Goal: Obtain resource: Obtain resource

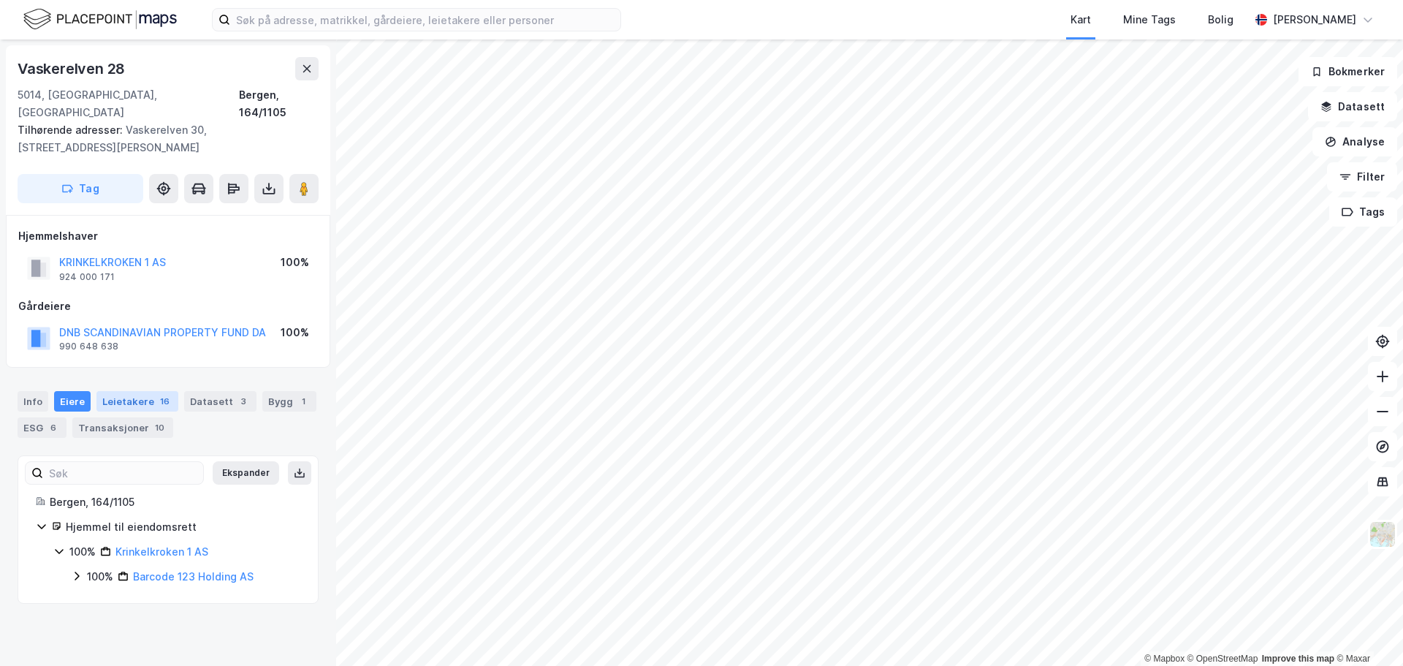
click at [140, 391] on div "Leietakere 16" at bounding box center [137, 401] width 82 height 20
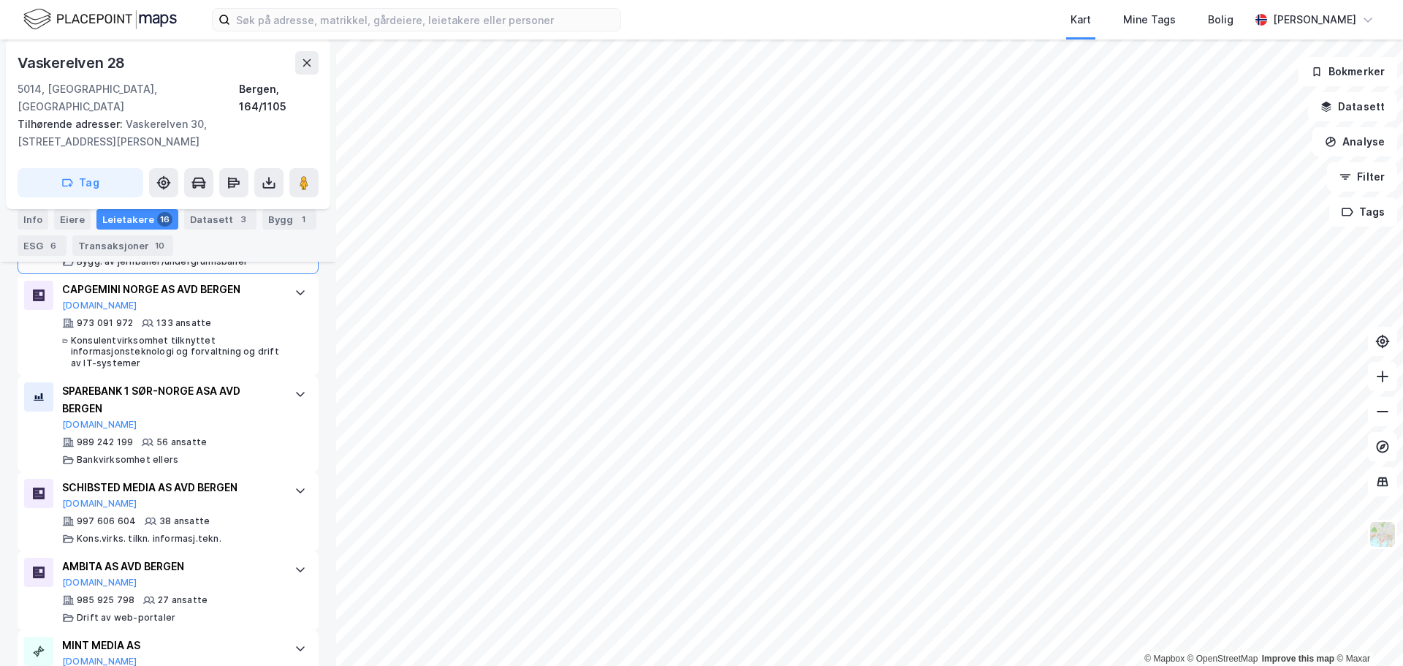
scroll to position [712, 0]
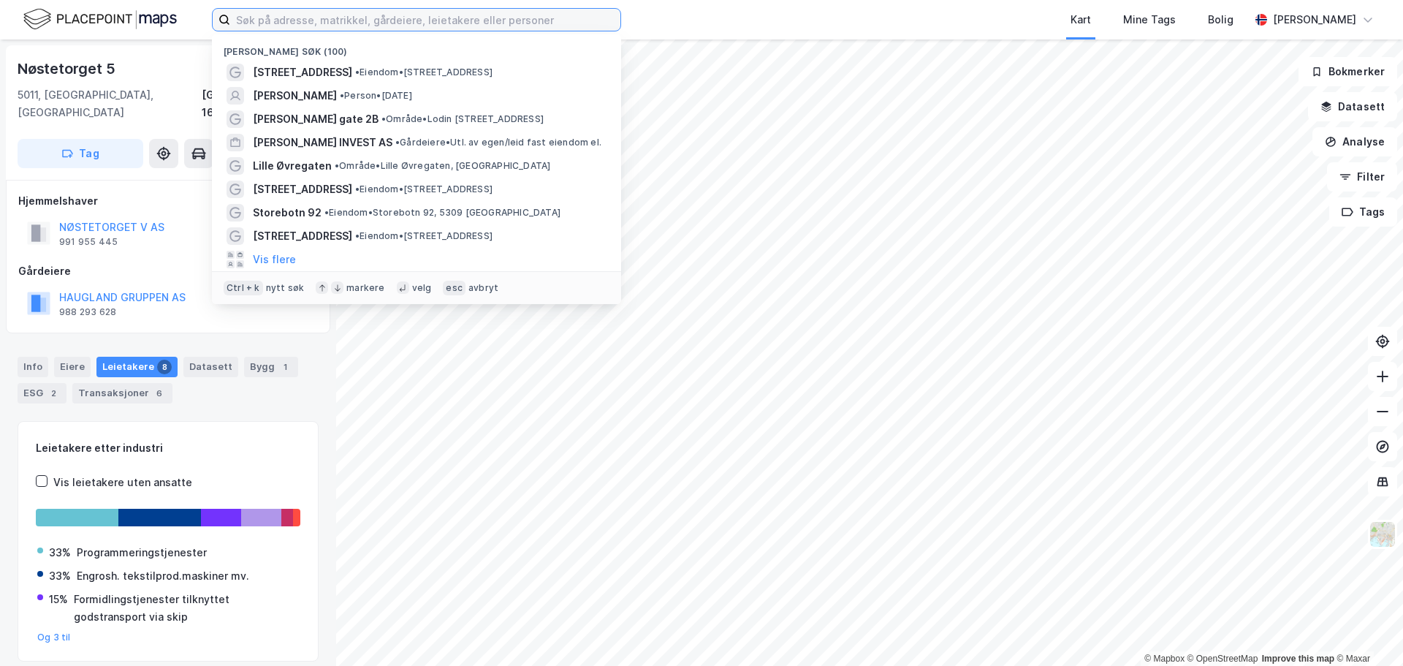
click at [382, 13] on input at bounding box center [425, 20] width 390 height 22
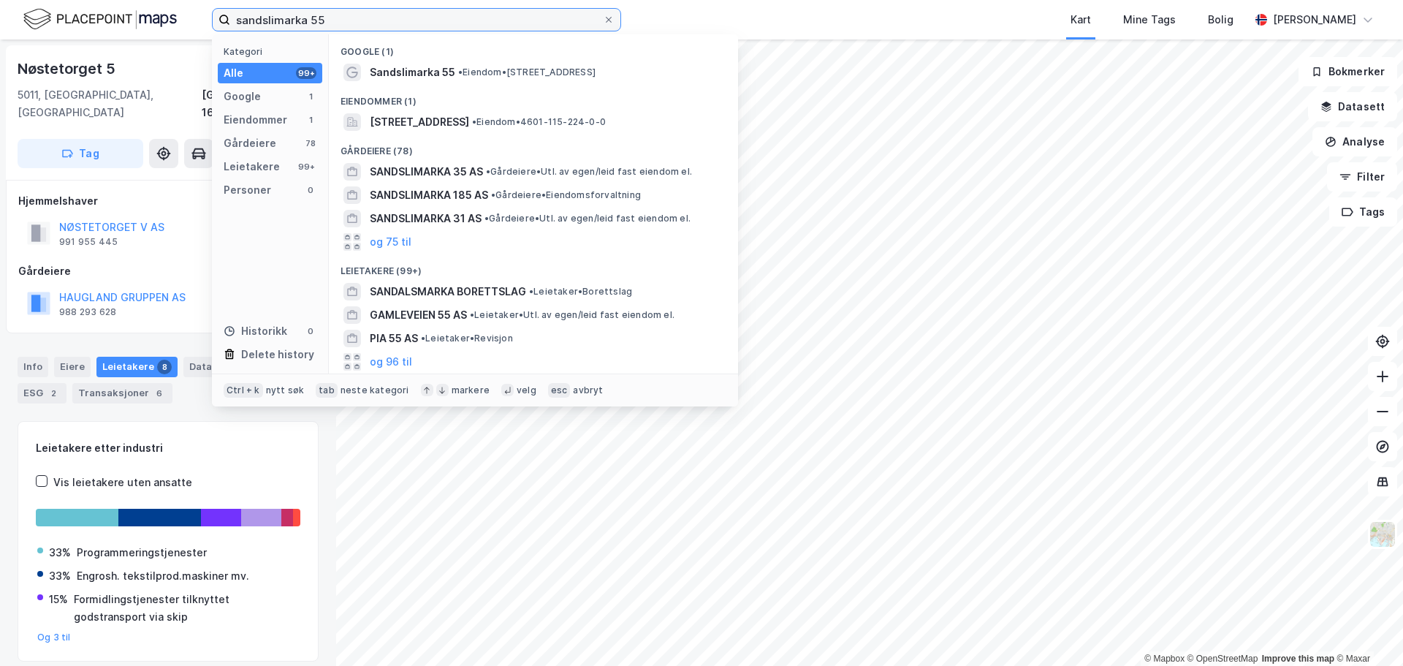
type input "sandslimarka 55"
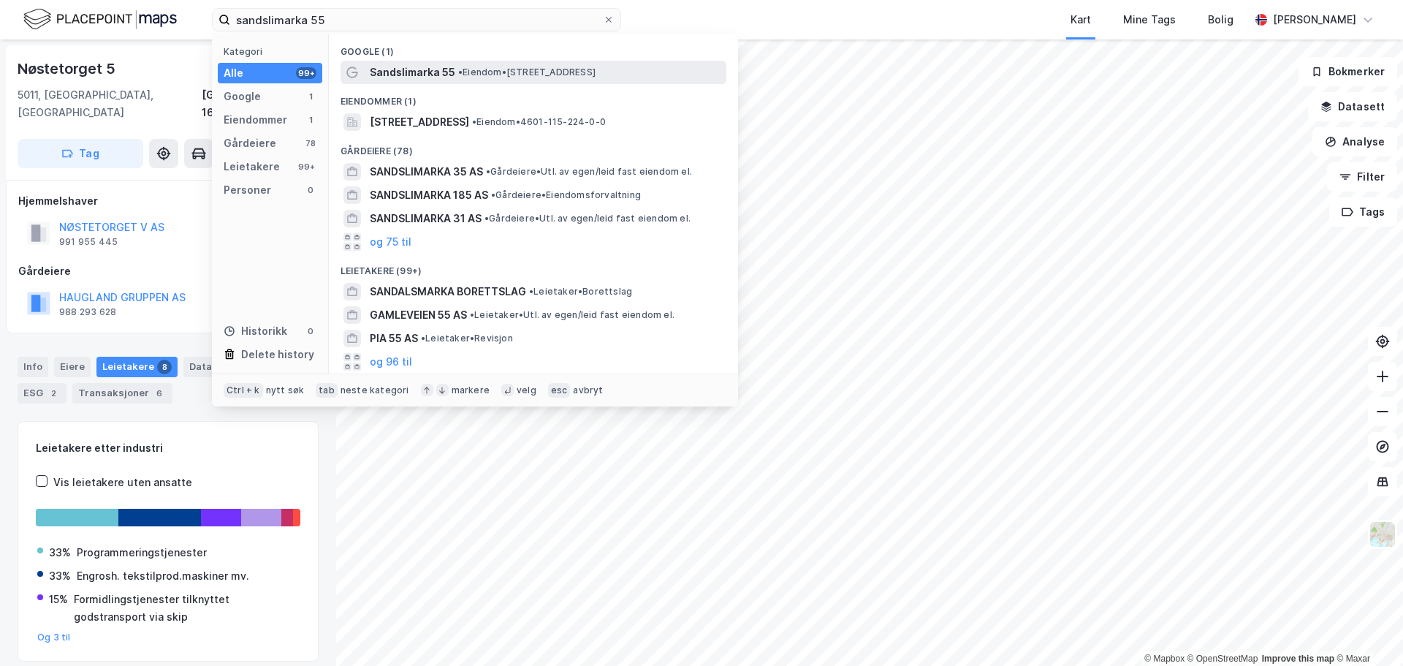
click at [418, 71] on span "Sandslimarka 55" at bounding box center [413, 73] width 86 height 18
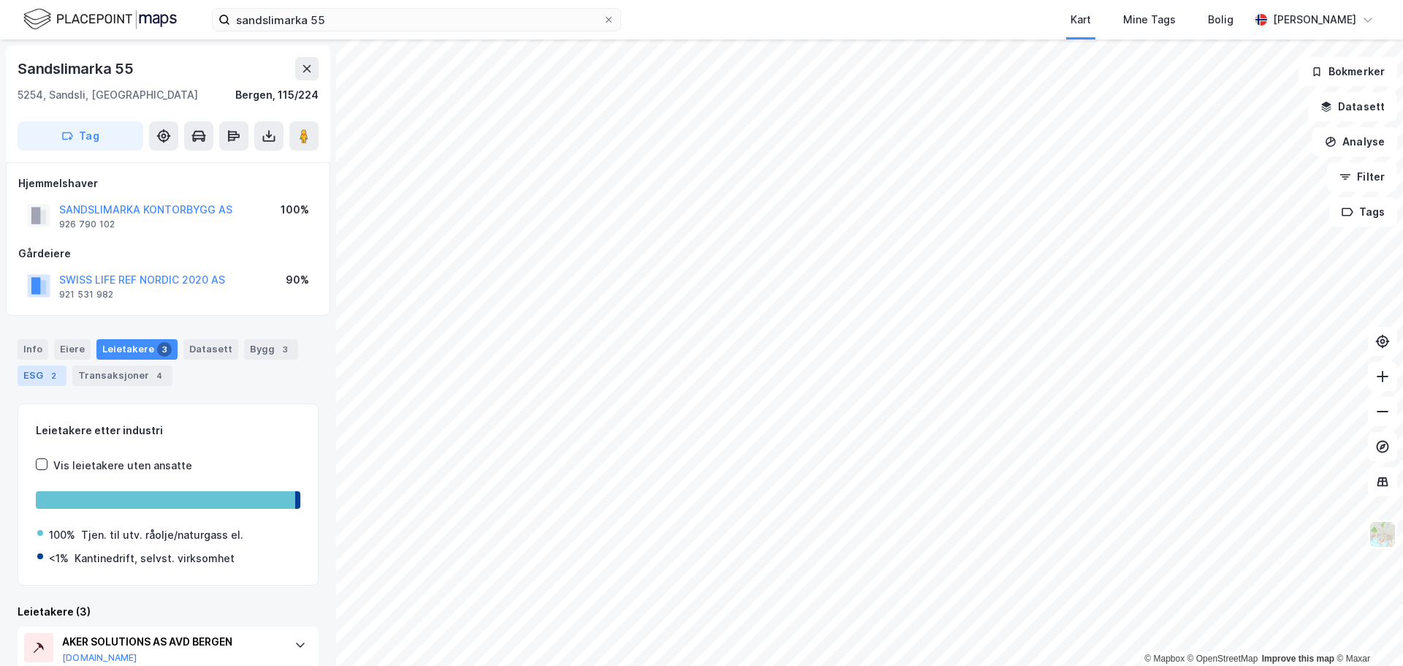
click at [27, 373] on div "ESG 2" at bounding box center [42, 375] width 49 height 20
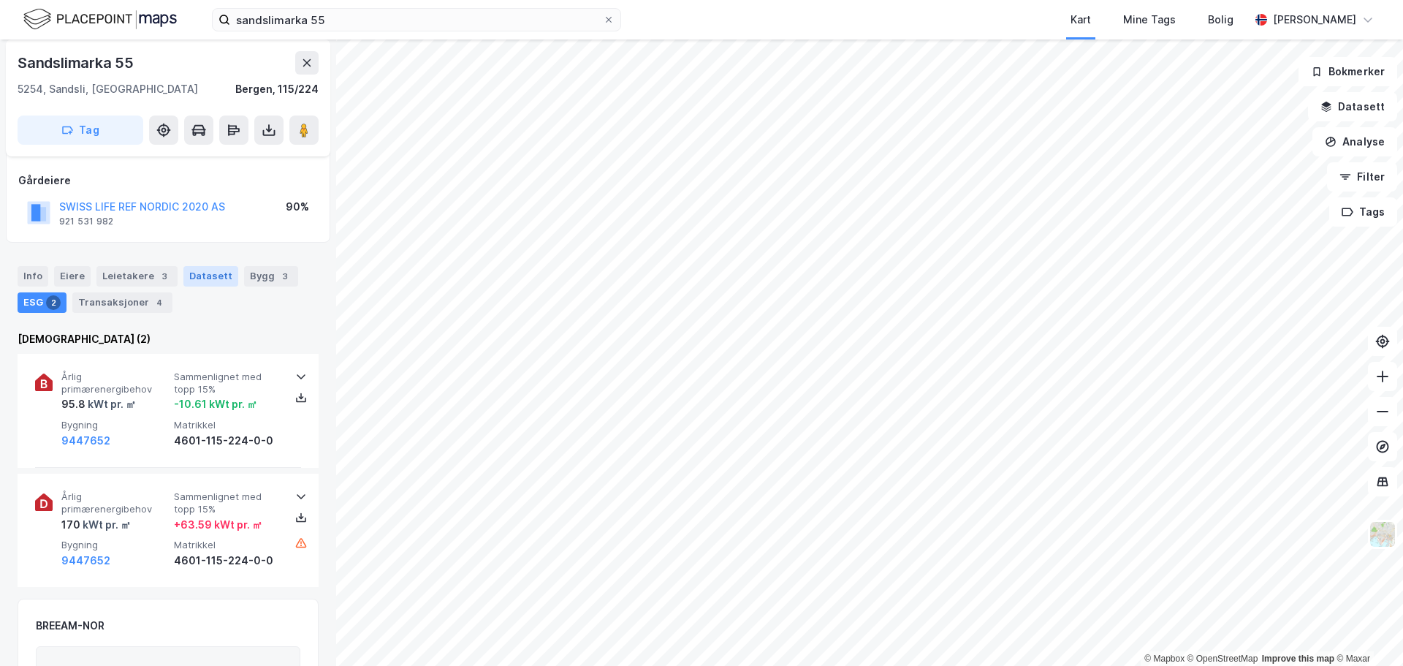
scroll to position [146, 0]
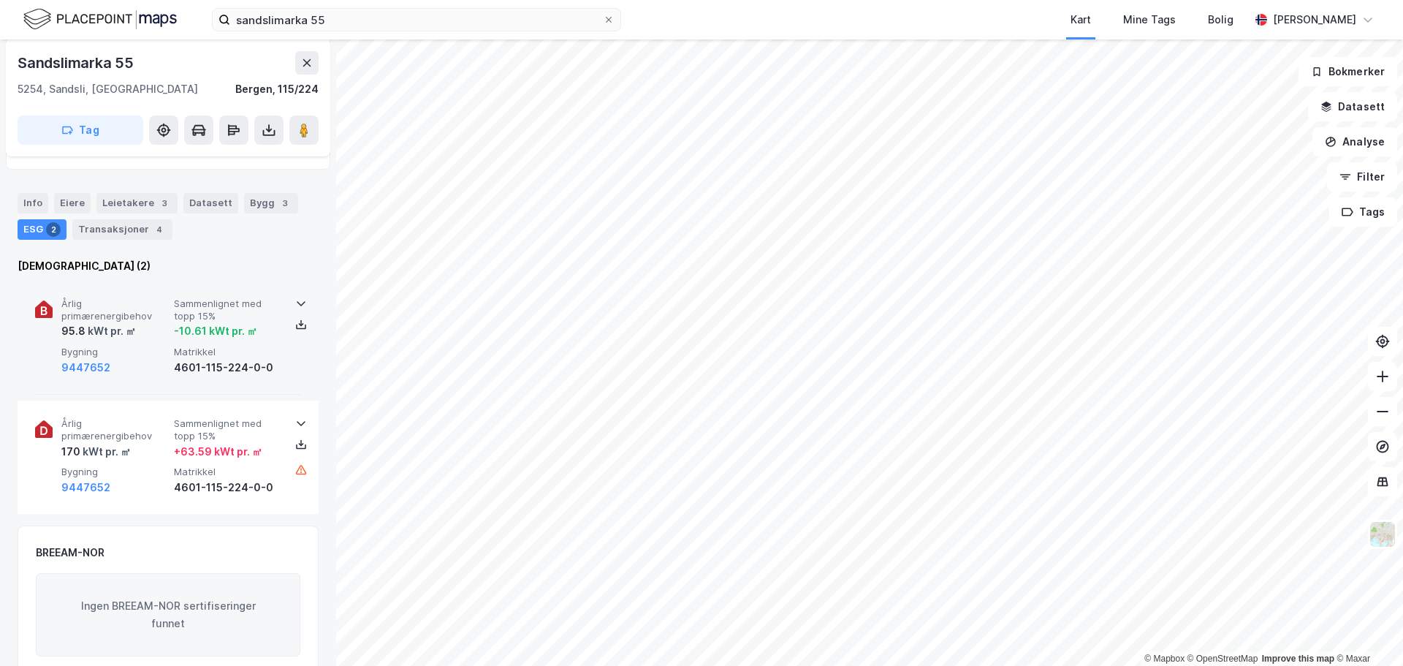
click at [267, 353] on span "Matrikkel" at bounding box center [227, 352] width 107 height 12
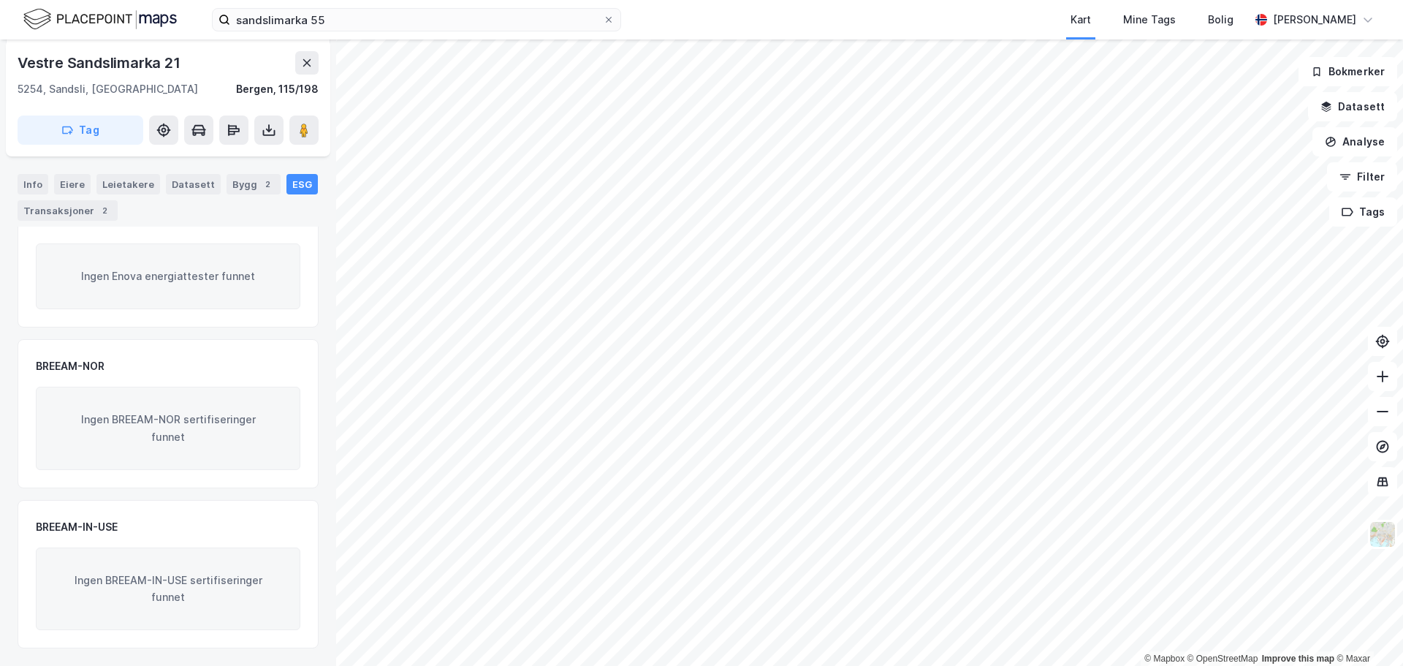
scroll to position [132, 0]
click at [72, 183] on div "Eiere" at bounding box center [72, 184] width 37 height 20
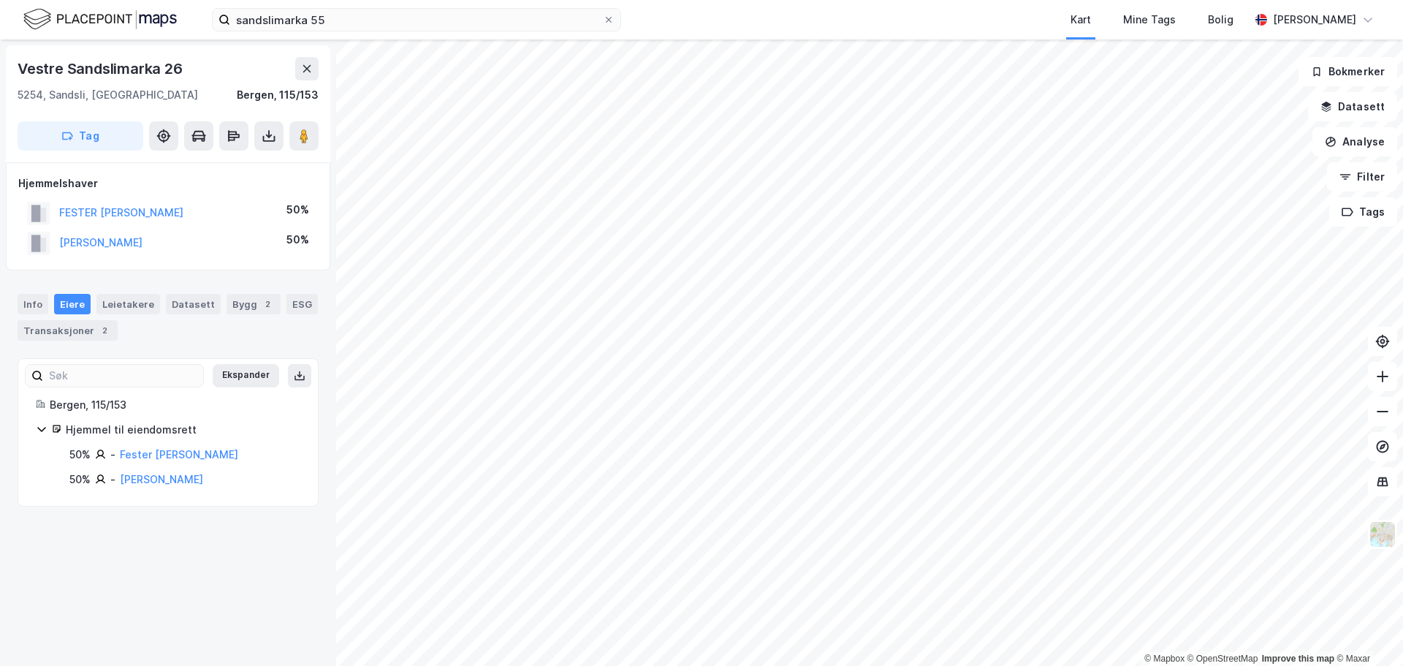
click at [804, 665] on html "sandslimarka 55 Kart Mine Tags Bolig Marius Lien © Mapbox © OpenStreetMap Impro…" at bounding box center [701, 333] width 1403 height 666
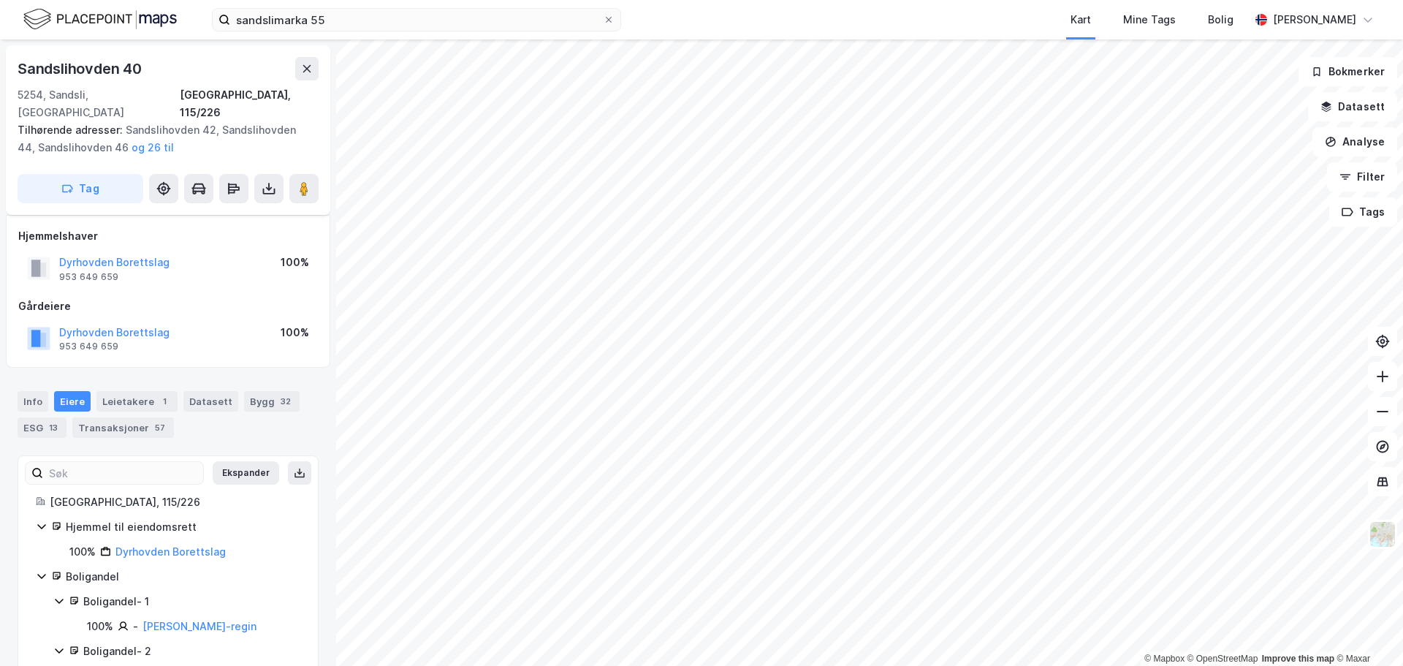
scroll to position [132, 0]
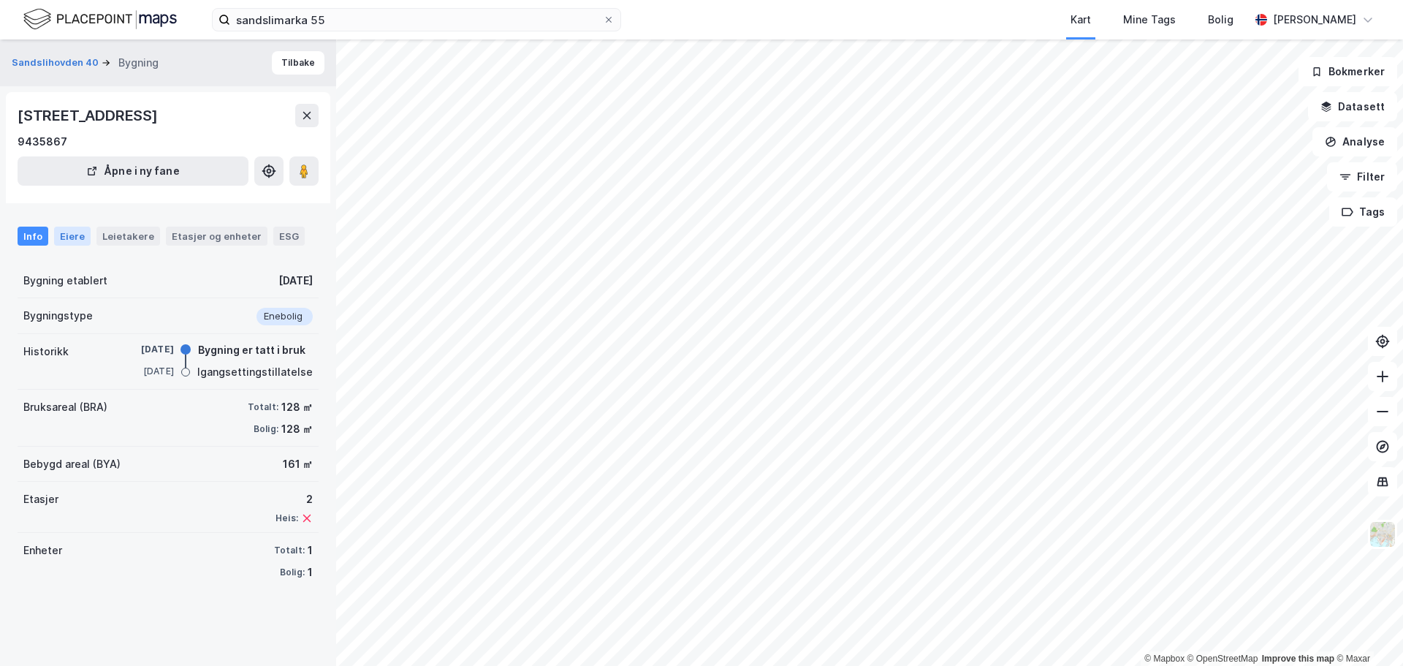
click at [64, 231] on div "Eiere" at bounding box center [72, 236] width 37 height 19
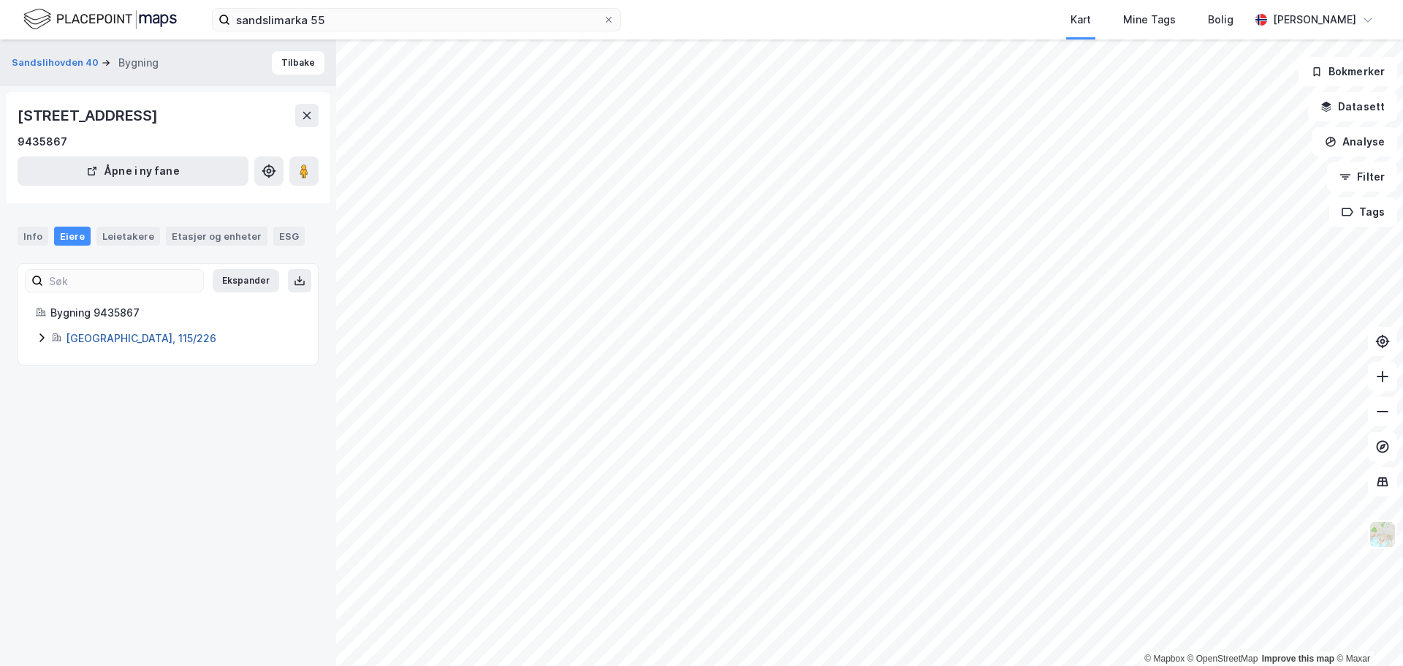
click at [80, 336] on link "Bergen, 115/226" at bounding box center [141, 338] width 151 height 12
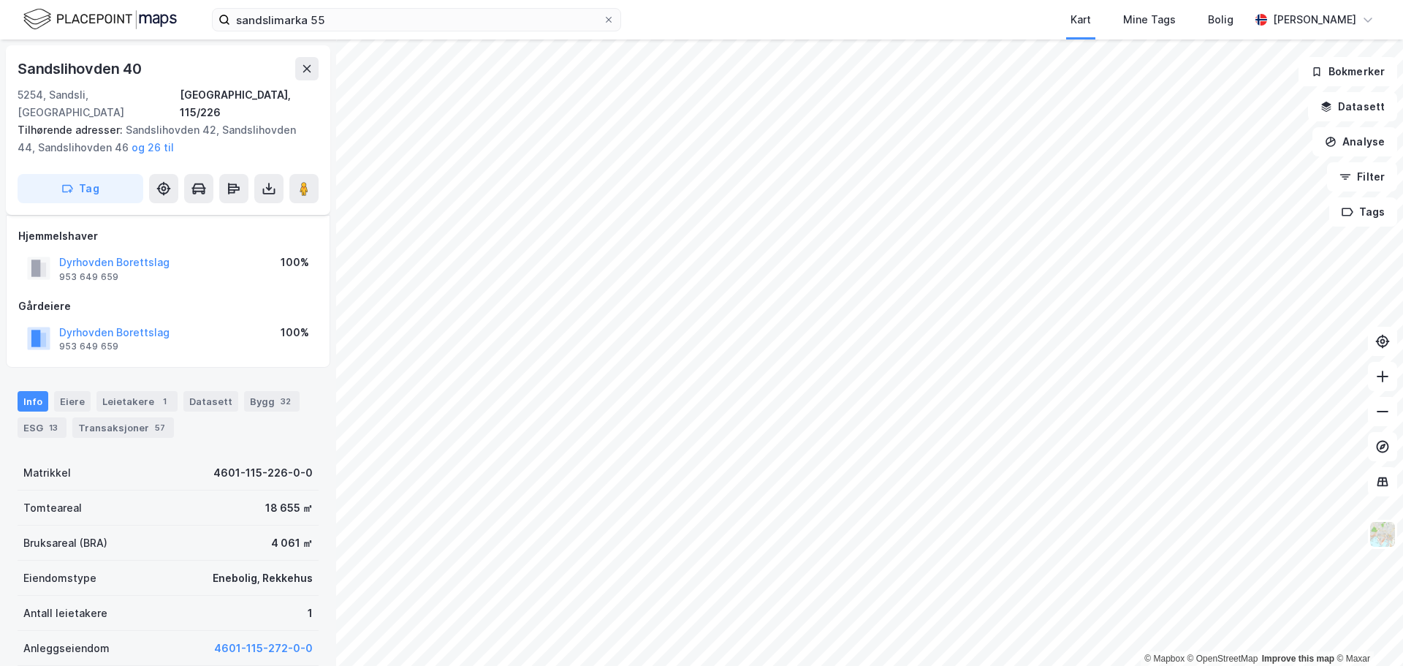
scroll to position [132, 0]
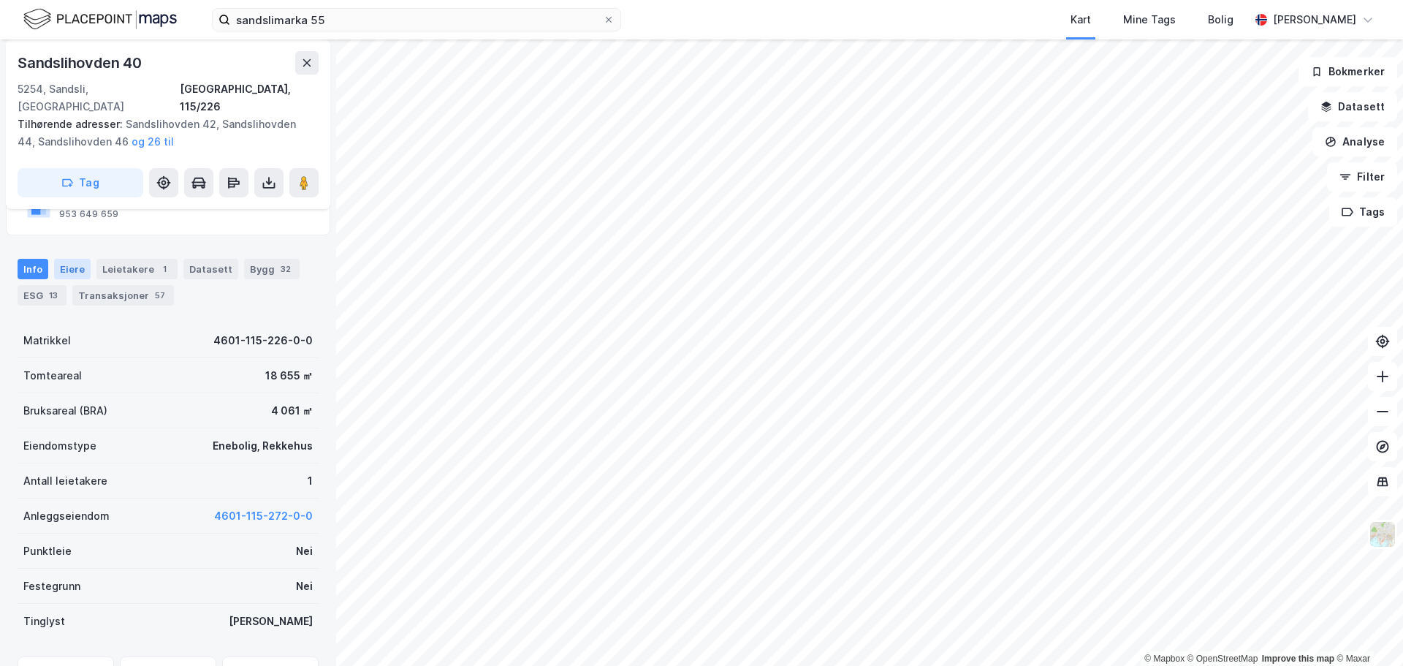
click at [76, 259] on div "Eiere" at bounding box center [72, 269] width 37 height 20
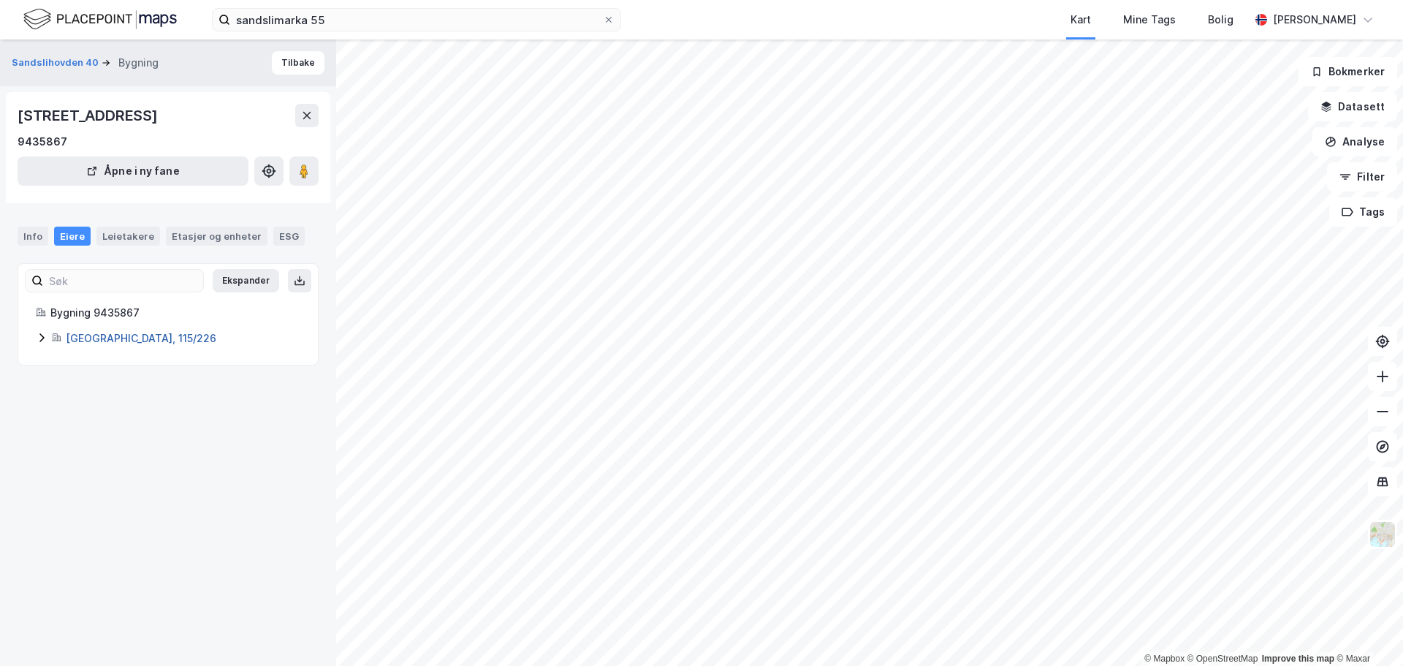
click at [92, 340] on link "Bergen, 115/226" at bounding box center [141, 338] width 151 height 12
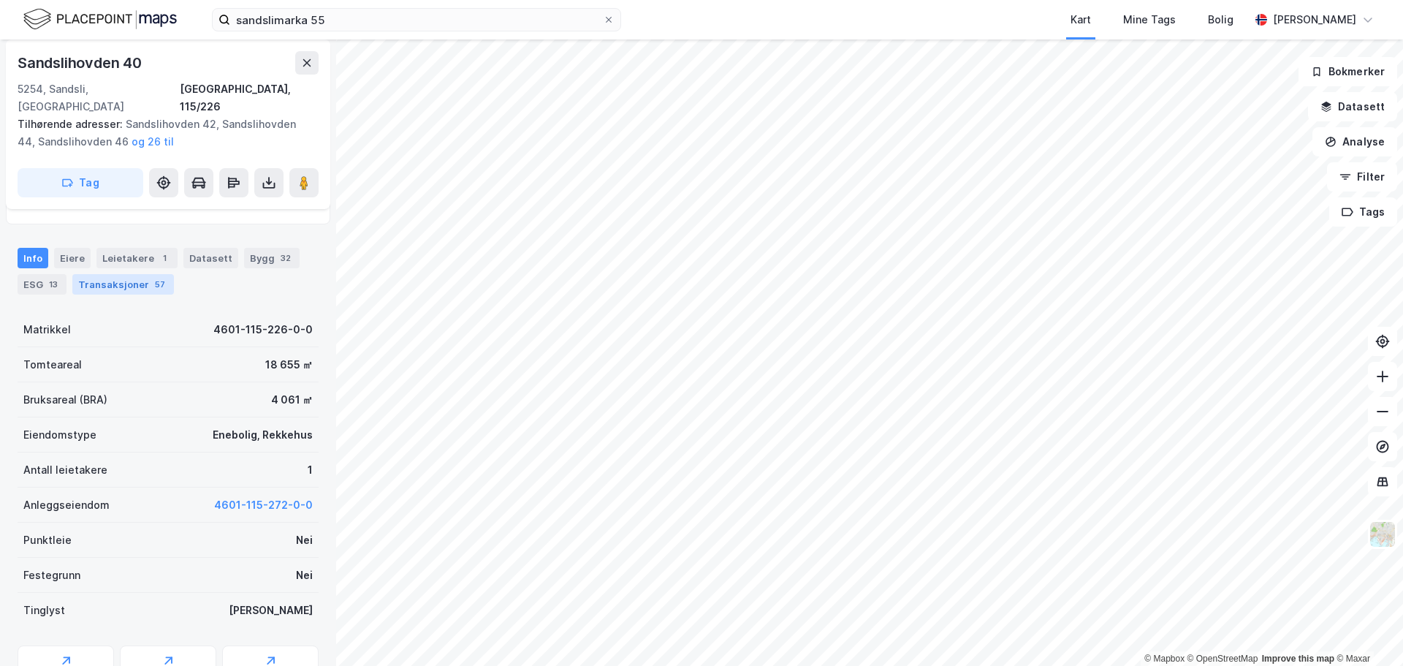
scroll to position [146, 0]
click at [69, 245] on div "Eiere" at bounding box center [72, 255] width 37 height 20
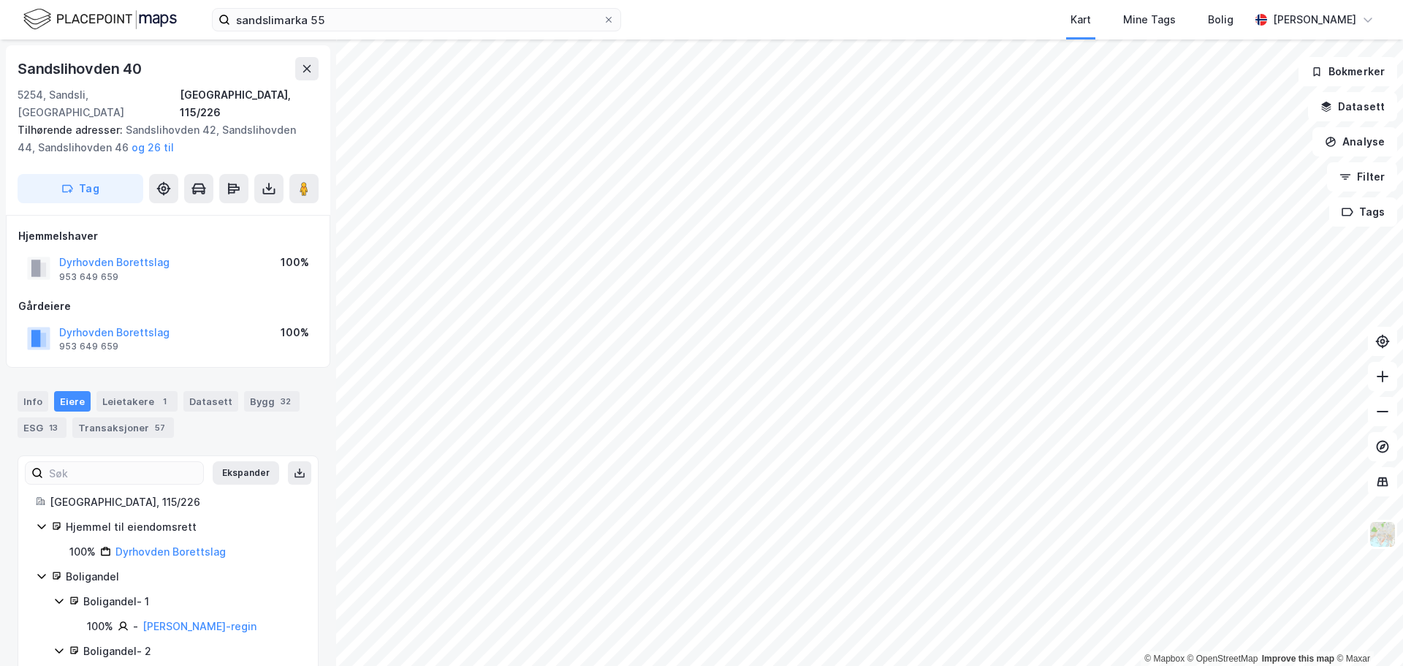
click at [1020, 665] on html "sandslimarka 55 Kart Mine Tags Bolig Marius Lien © Mapbox © OpenStreetMap Impro…" at bounding box center [701, 333] width 1403 height 666
click at [1121, 665] on html "sandslimarka 55 Kart Mine Tags Bolig Marius Lien © Mapbox © OpenStreetMap Impro…" at bounding box center [701, 333] width 1403 height 666
click at [1103, 665] on html "sandslimarka 55 Kart Mine Tags Bolig Marius Lien © Mapbox © OpenStreetMap Impro…" at bounding box center [701, 333] width 1403 height 666
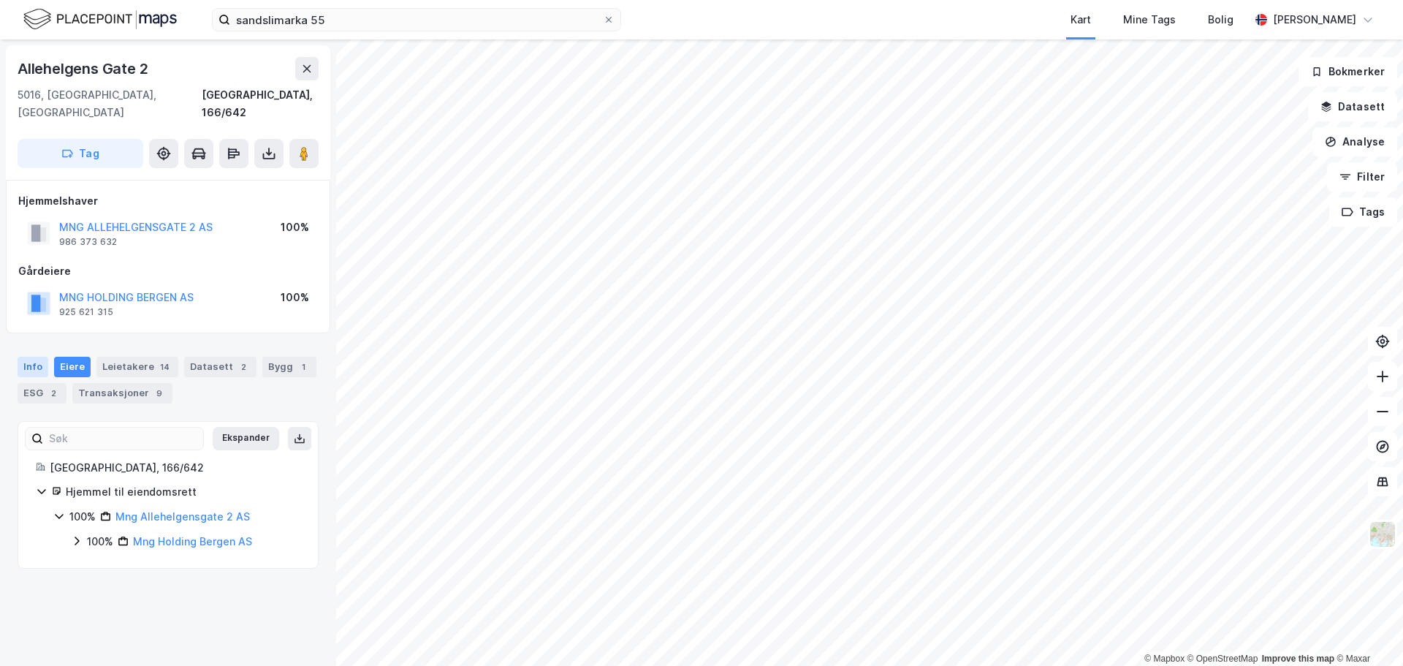
click at [31, 357] on div "Info" at bounding box center [33, 367] width 31 height 20
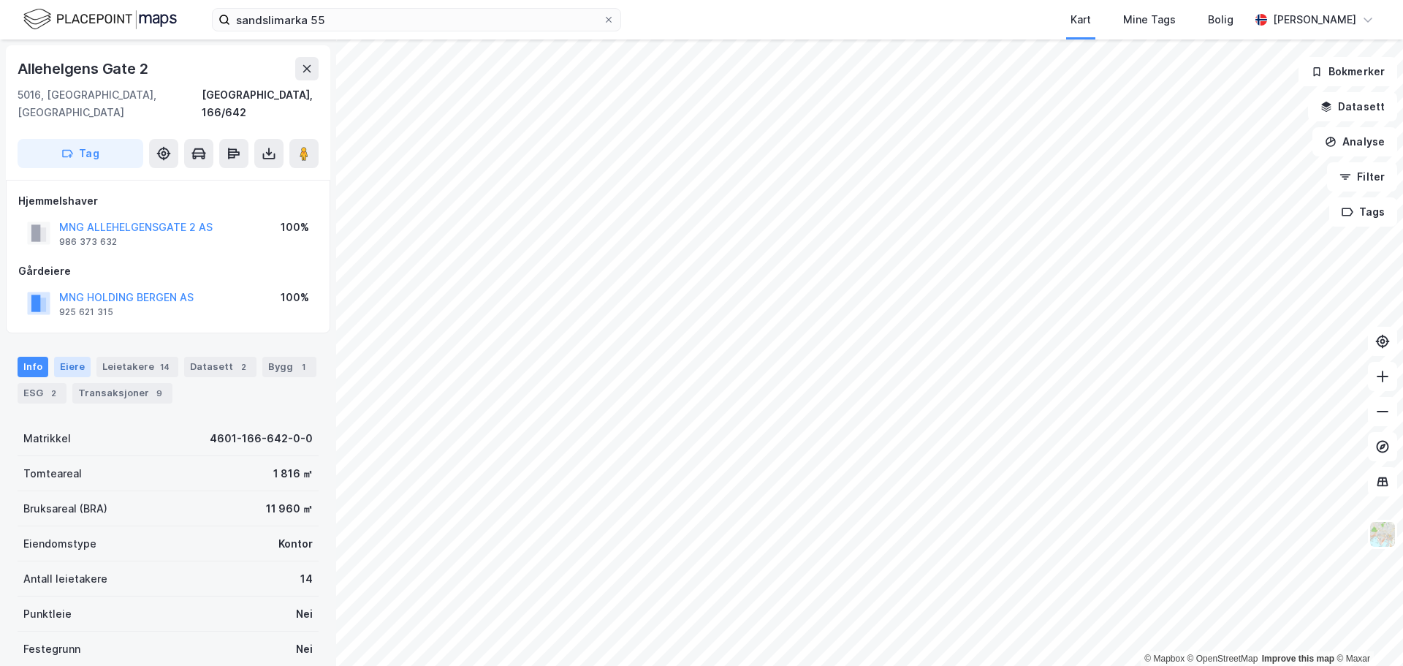
click at [70, 357] on div "Eiere" at bounding box center [72, 367] width 37 height 20
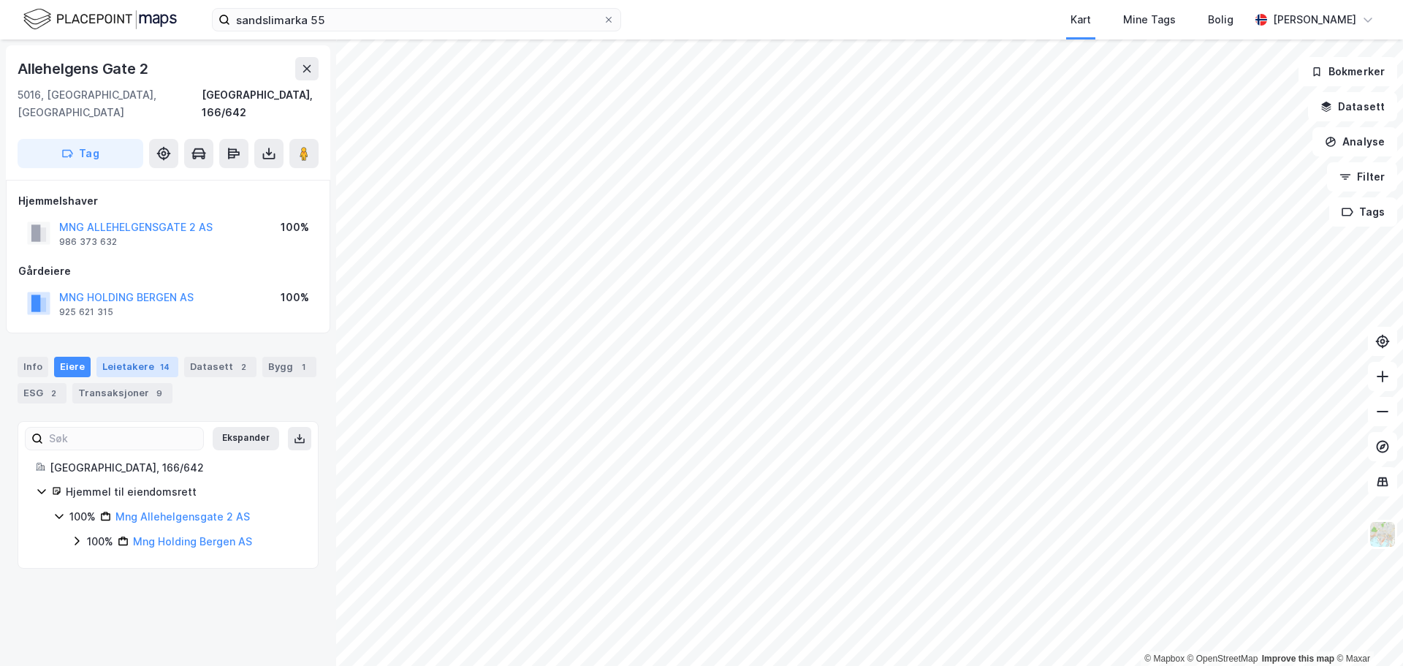
click at [137, 357] on div "Leietakere 14" at bounding box center [137, 367] width 82 height 20
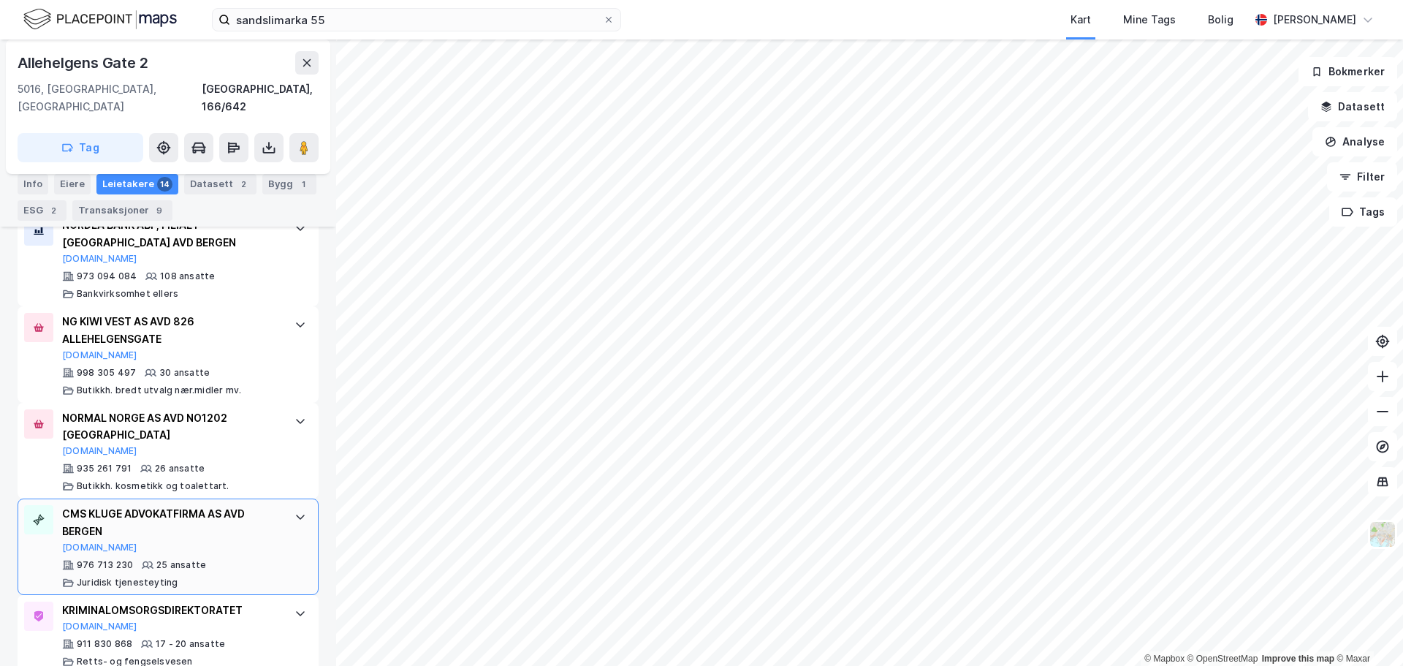
scroll to position [621, 0]
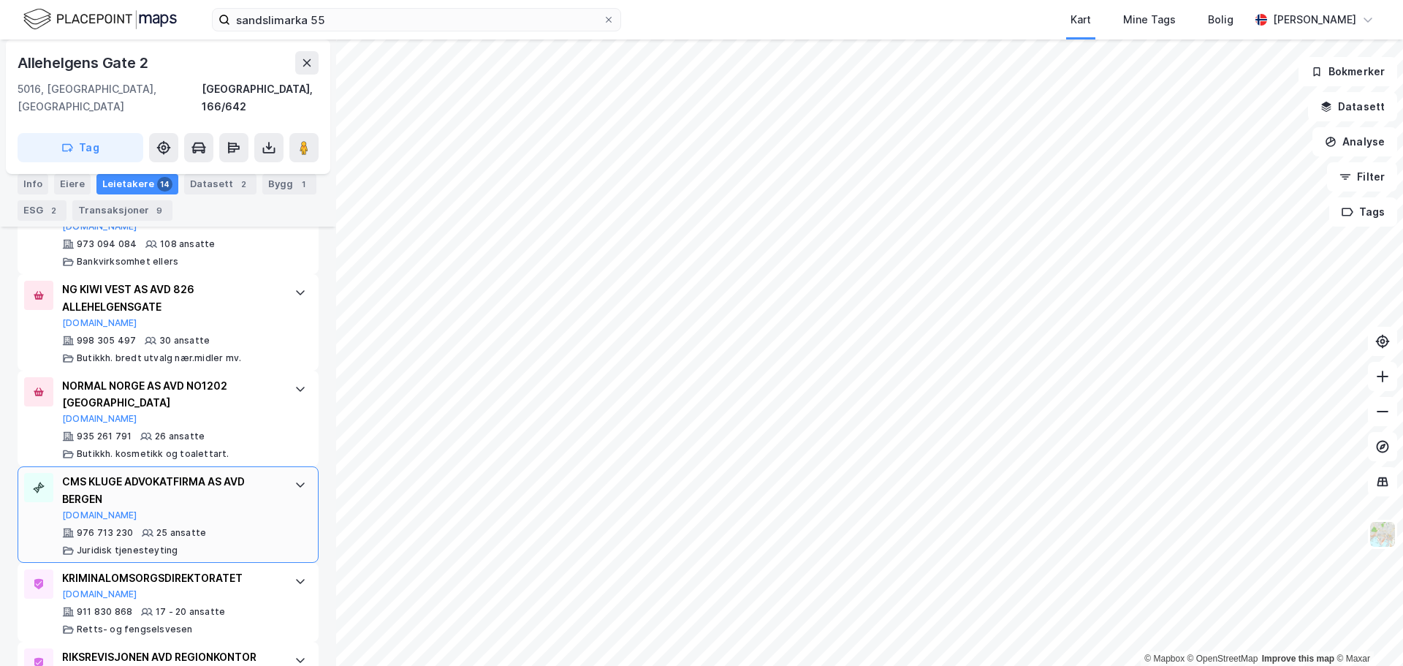
click at [289, 479] on div at bounding box center [300, 484] width 23 height 23
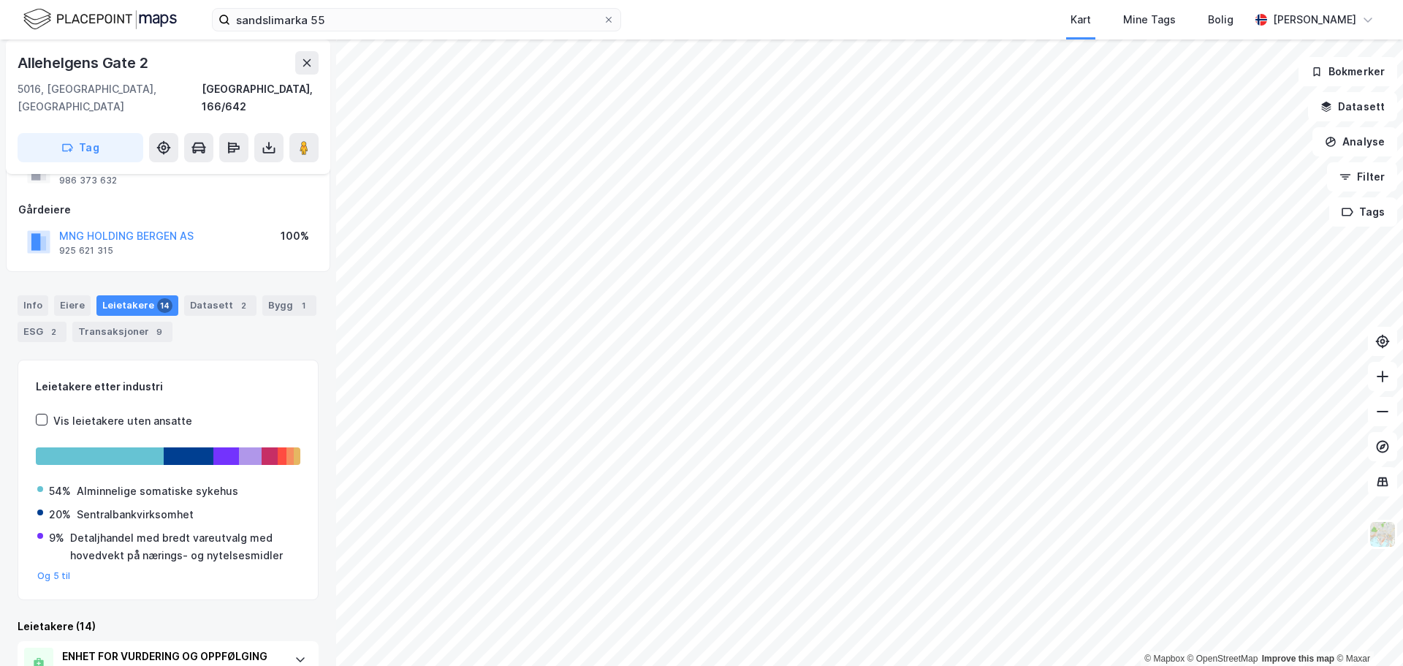
scroll to position [37, 0]
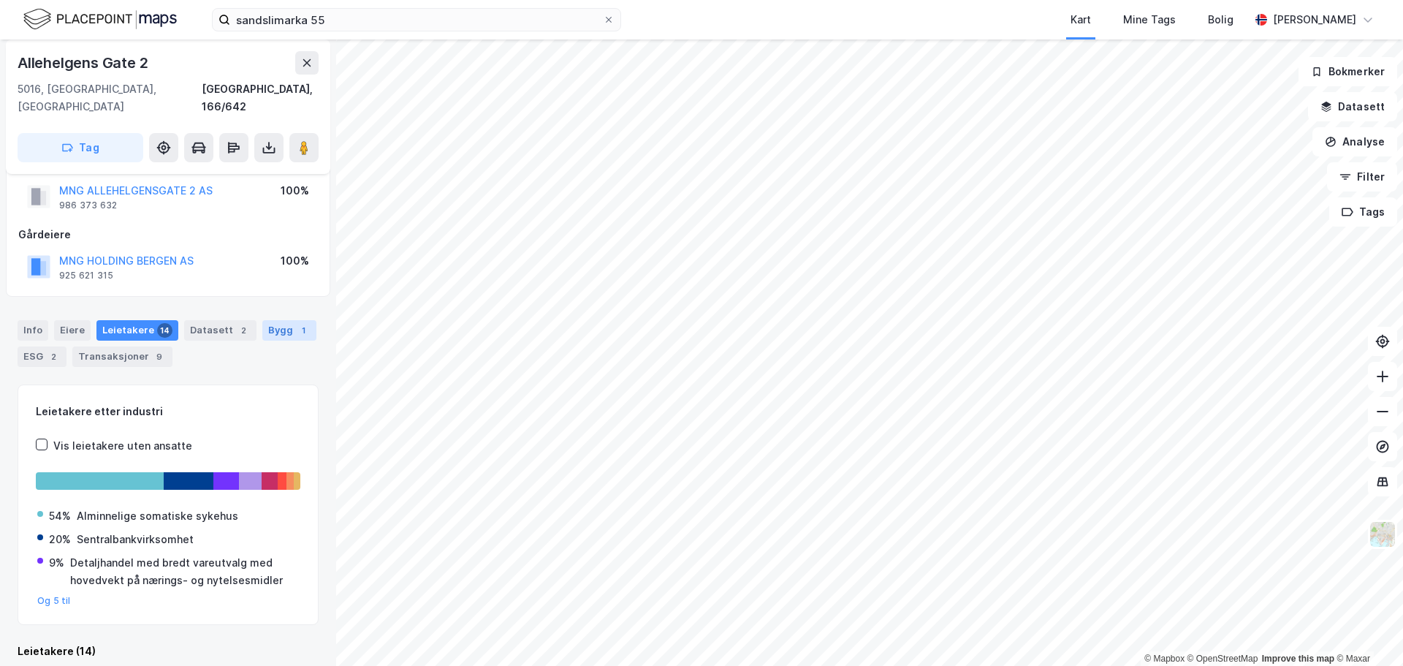
click at [281, 320] on div "Bygg 1" at bounding box center [289, 330] width 54 height 20
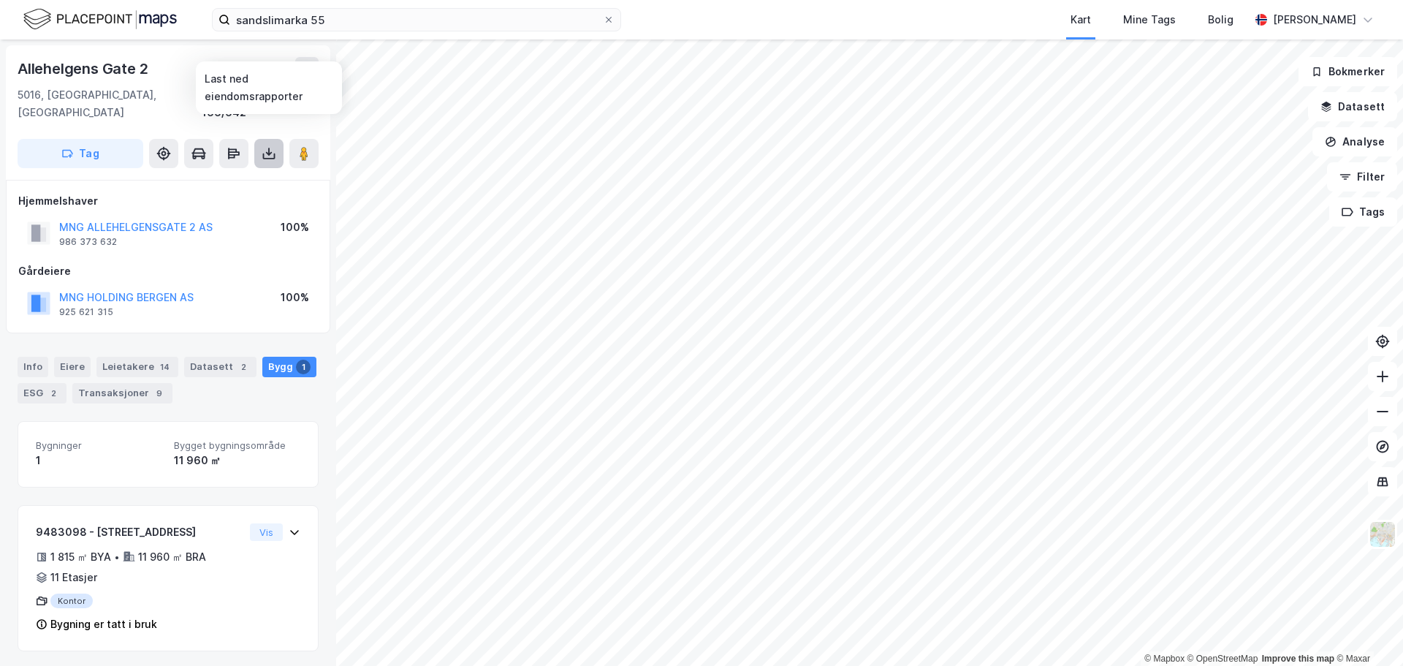
click at [274, 146] on icon at bounding box center [269, 153] width 15 height 15
click at [221, 194] on div "Last ned matrikkelrapport" at bounding box center [206, 205] width 156 height 23
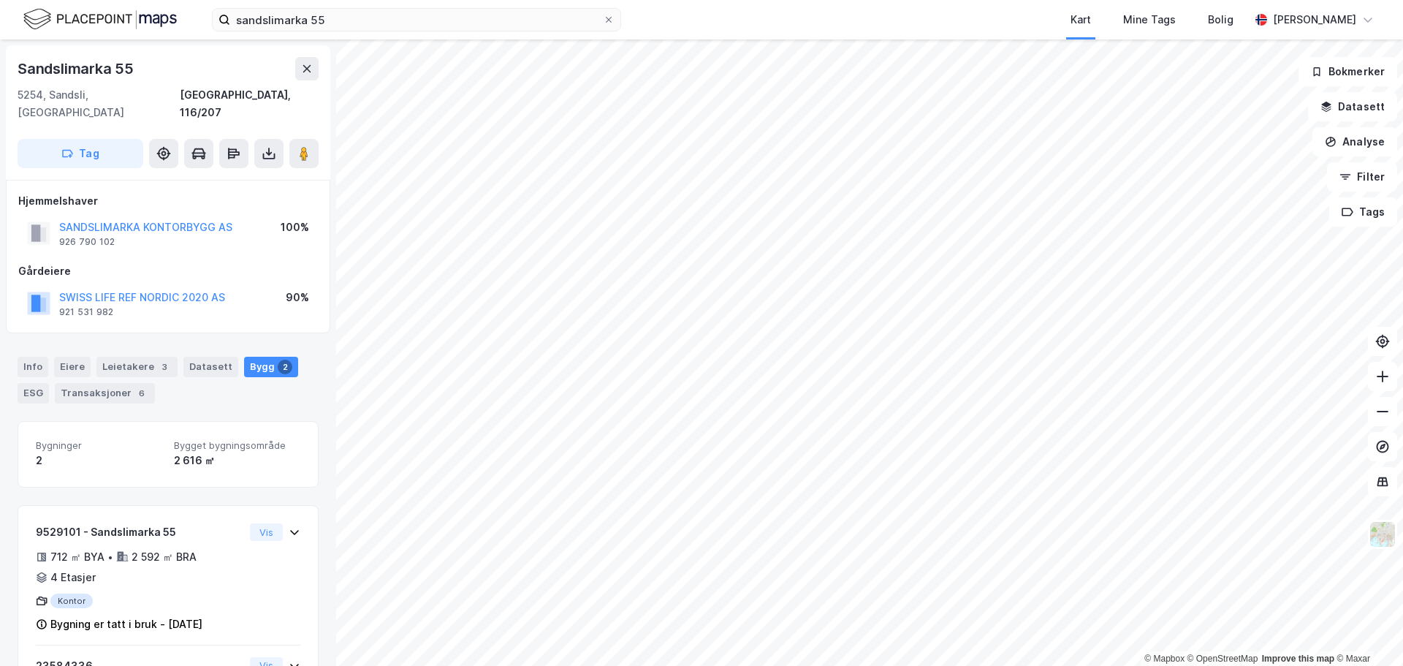
click at [72, 14] on img at bounding box center [100, 20] width 154 height 26
